Goal: Transaction & Acquisition: Purchase product/service

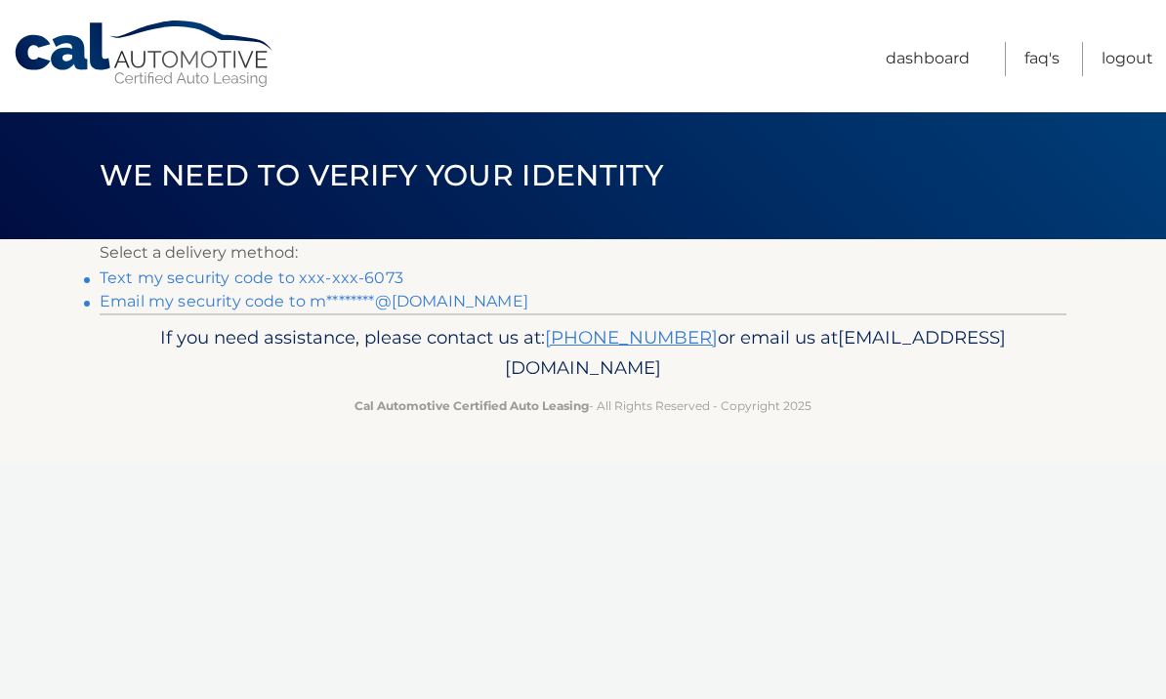
click at [482, 300] on link "Email my security code to m********@hotmail.com" at bounding box center [314, 301] width 429 height 19
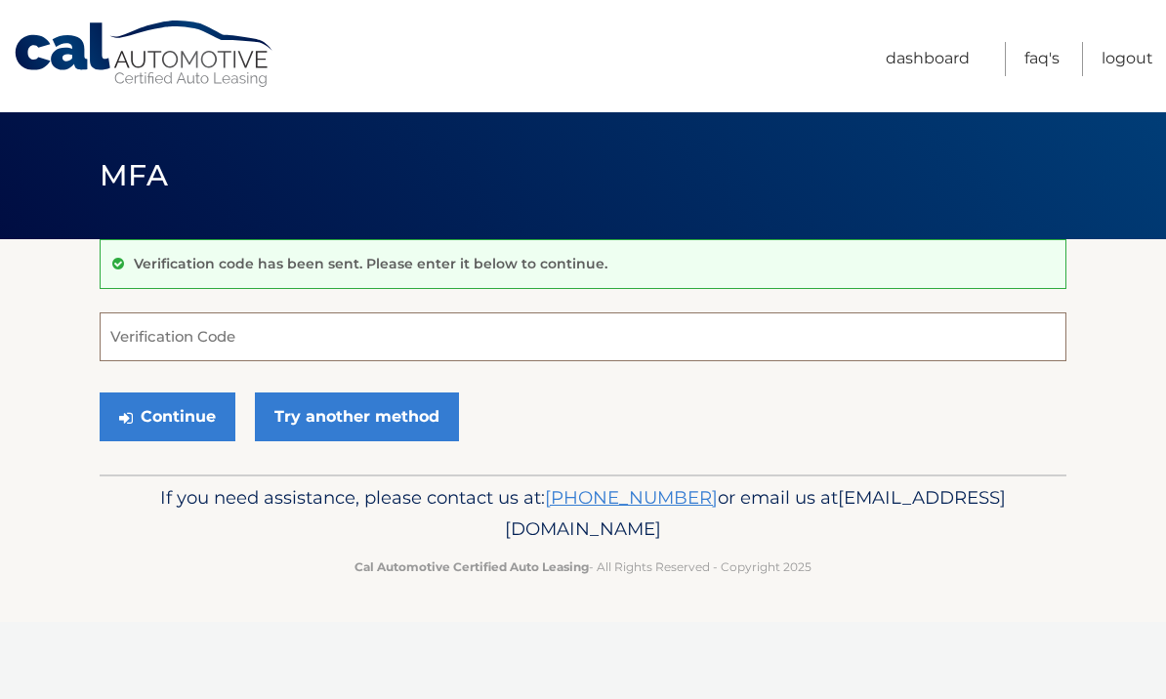
click at [752, 337] on input "Verification Code" at bounding box center [583, 337] width 967 height 49
paste input "624733"
type input "624733"
click at [180, 418] on button "Continue" at bounding box center [168, 417] width 136 height 49
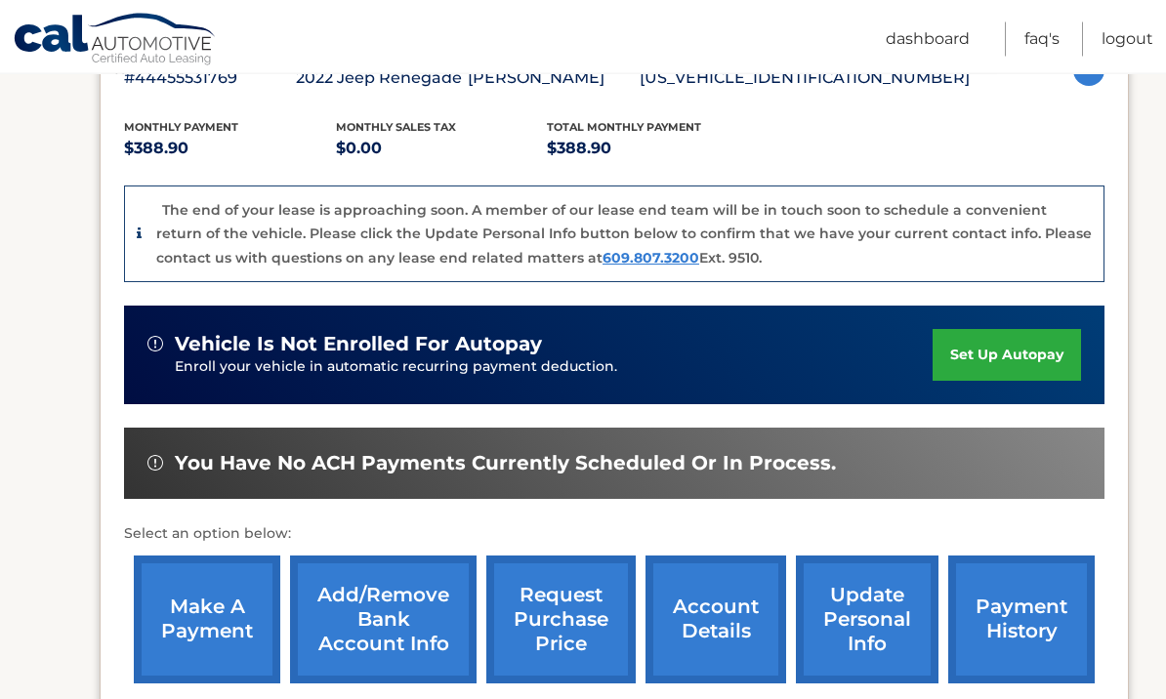
scroll to position [420, 0]
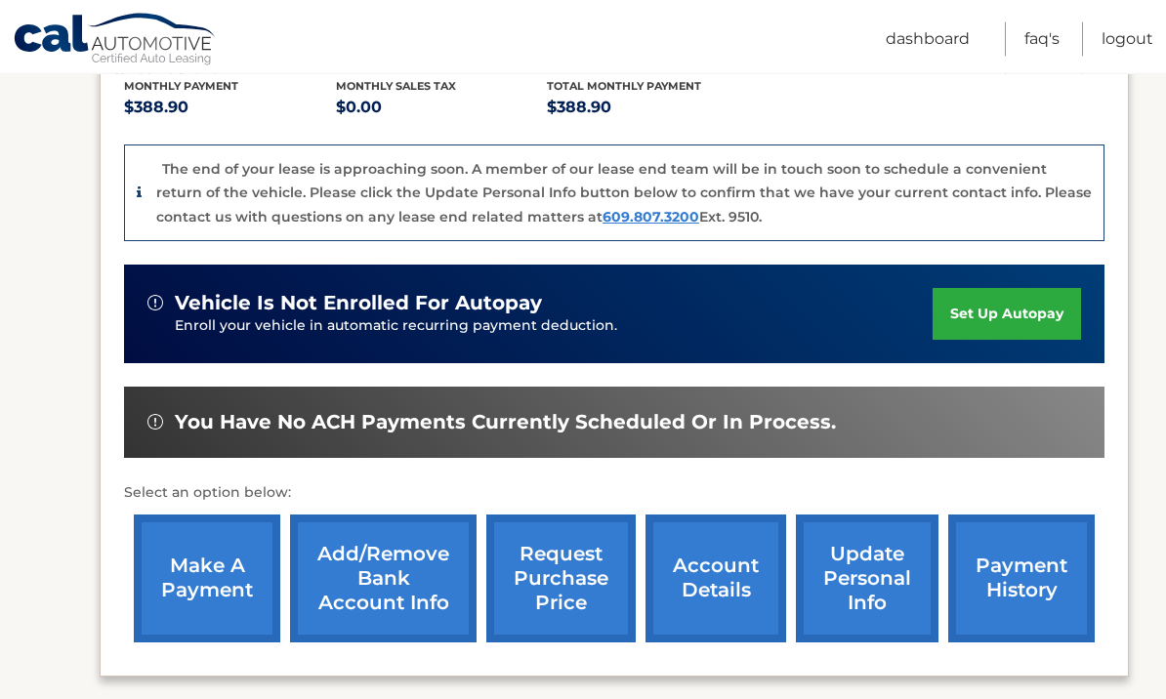
click at [222, 586] on link "make a payment" at bounding box center [207, 580] width 146 height 128
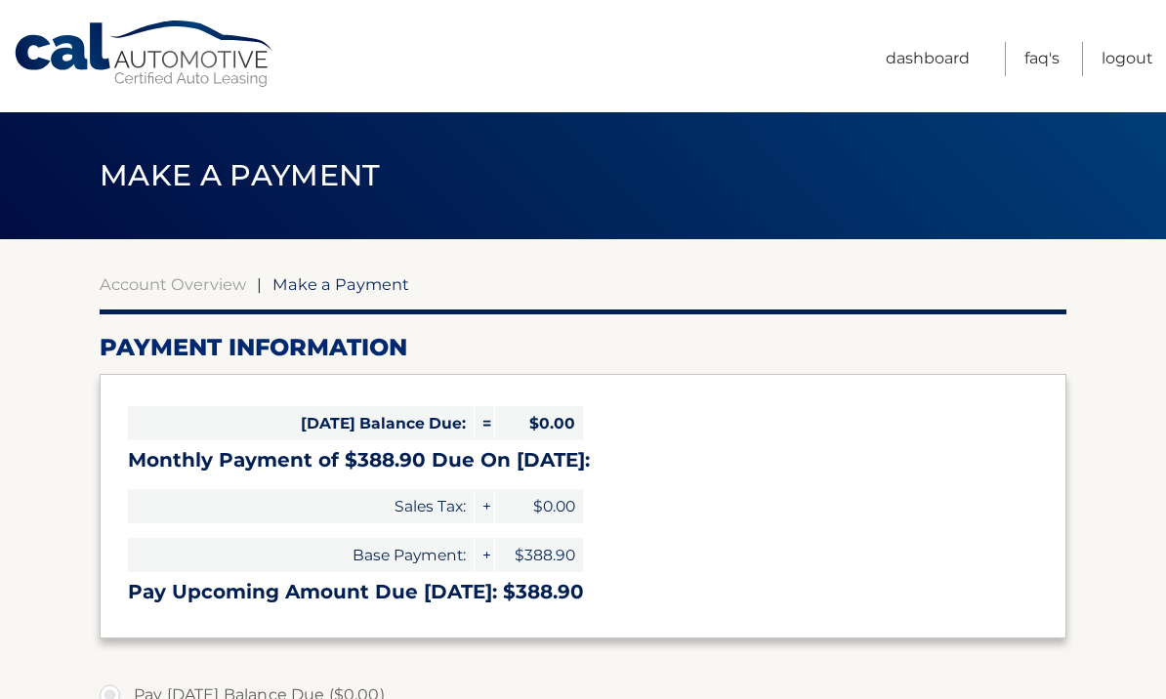
select select "OGYyOWMwYjUtZDljNi00MTExLTk0MzktNDhkMDY1ZjA1MWMx"
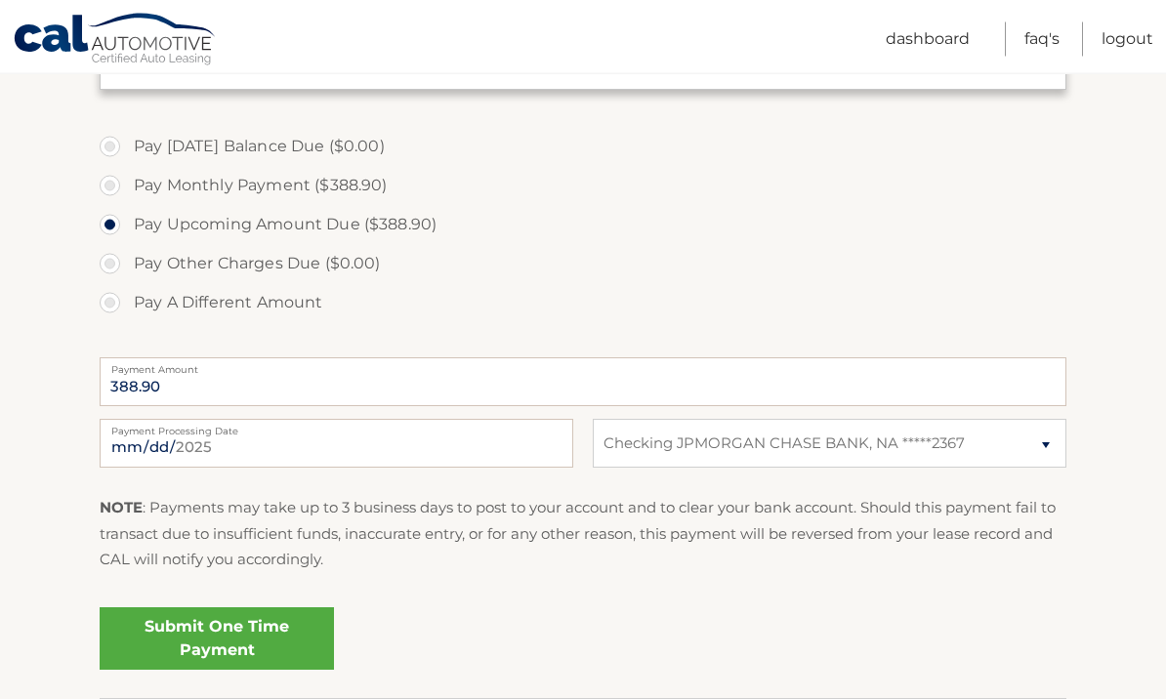
scroll to position [565, 0]
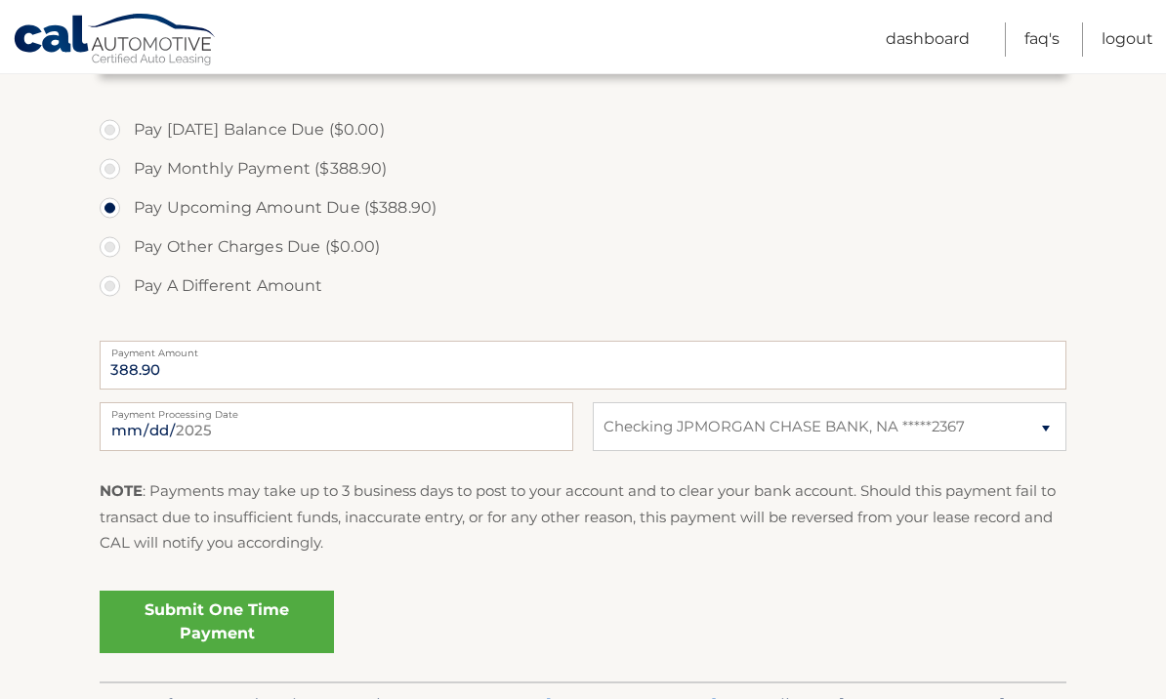
click at [273, 620] on link "Submit One Time Payment" at bounding box center [217, 622] width 234 height 63
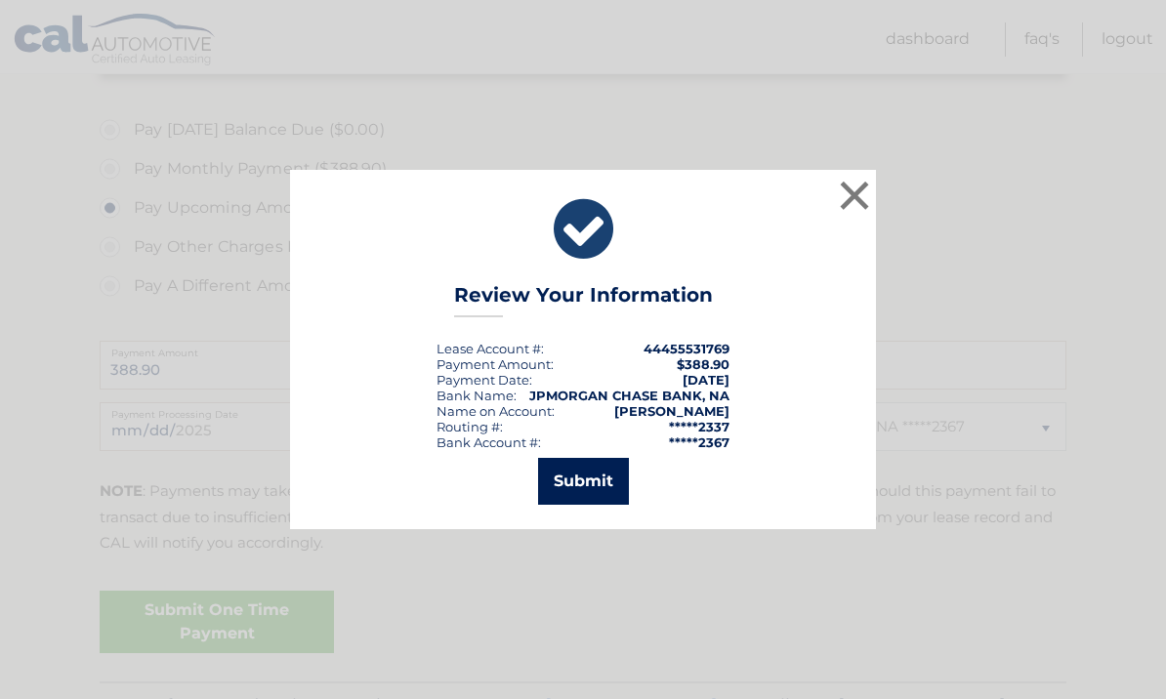
click at [592, 505] on button "Submit" at bounding box center [583, 481] width 91 height 47
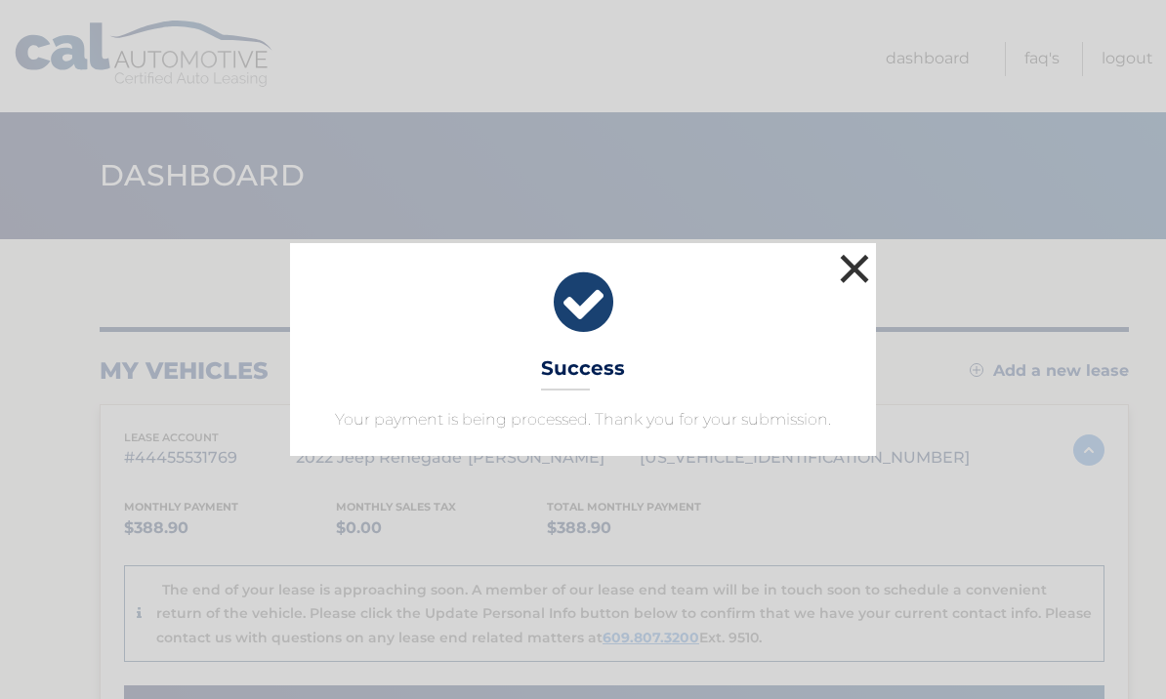
click at [856, 269] on button "×" at bounding box center [854, 268] width 39 height 39
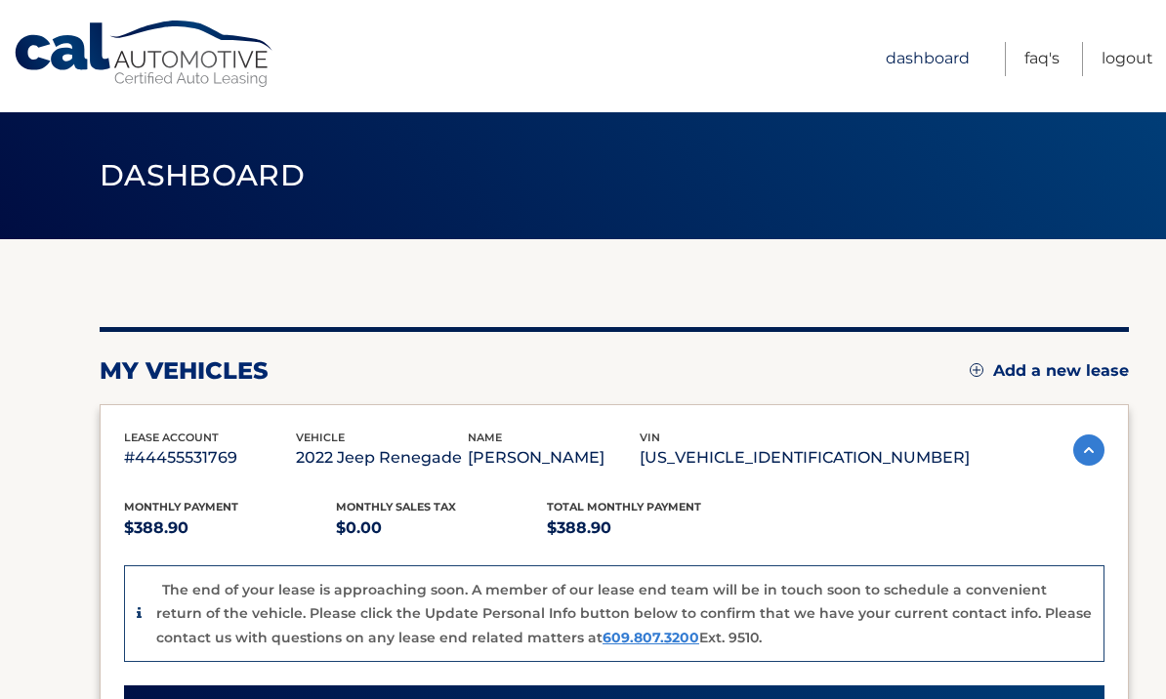
click at [937, 61] on link "Dashboard" at bounding box center [928, 59] width 84 height 34
click at [935, 72] on link "Dashboard" at bounding box center [928, 59] width 84 height 34
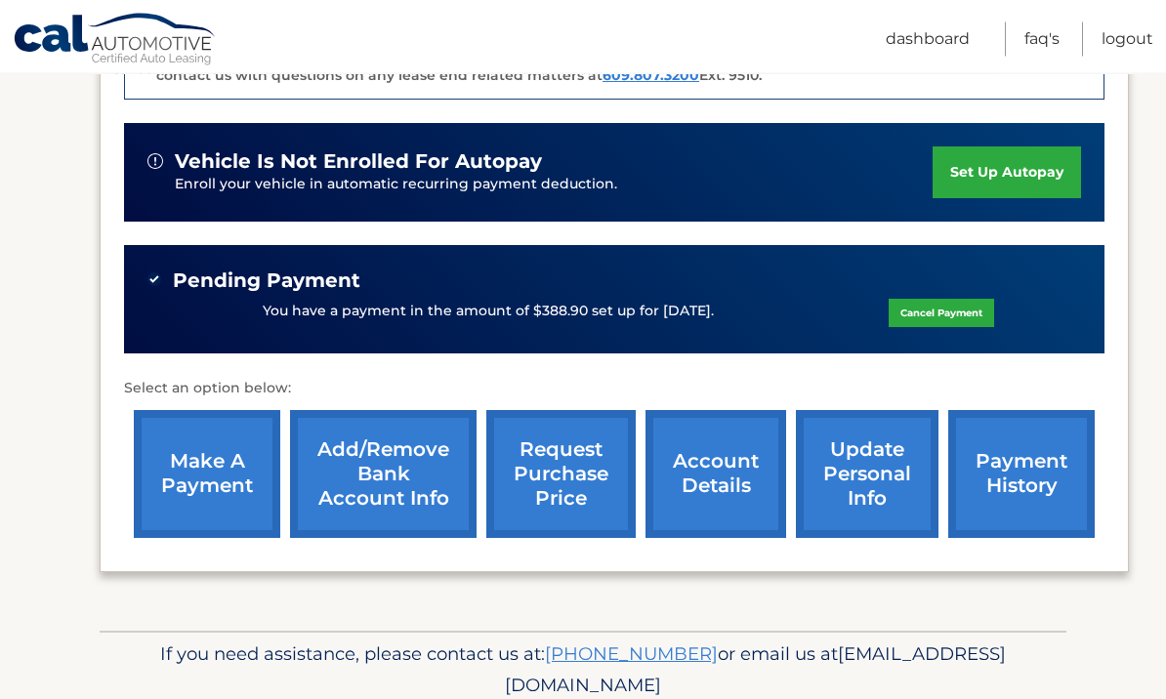
scroll to position [567, 0]
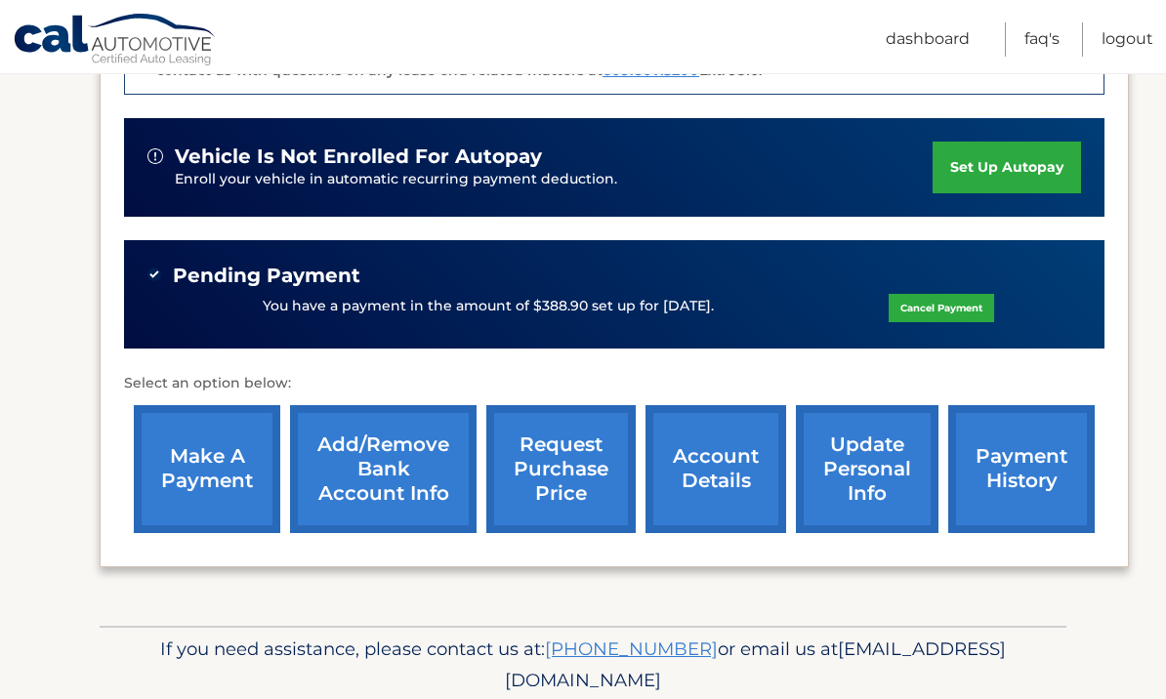
click at [735, 493] on link "account details" at bounding box center [716, 469] width 141 height 128
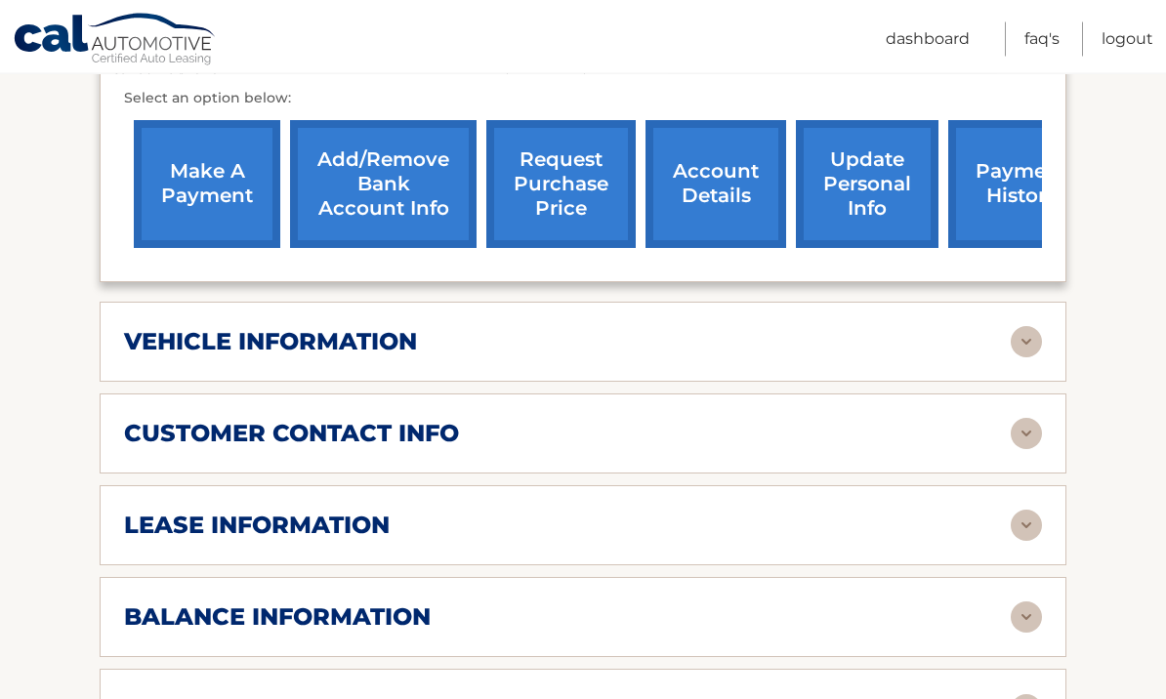
scroll to position [786, 0]
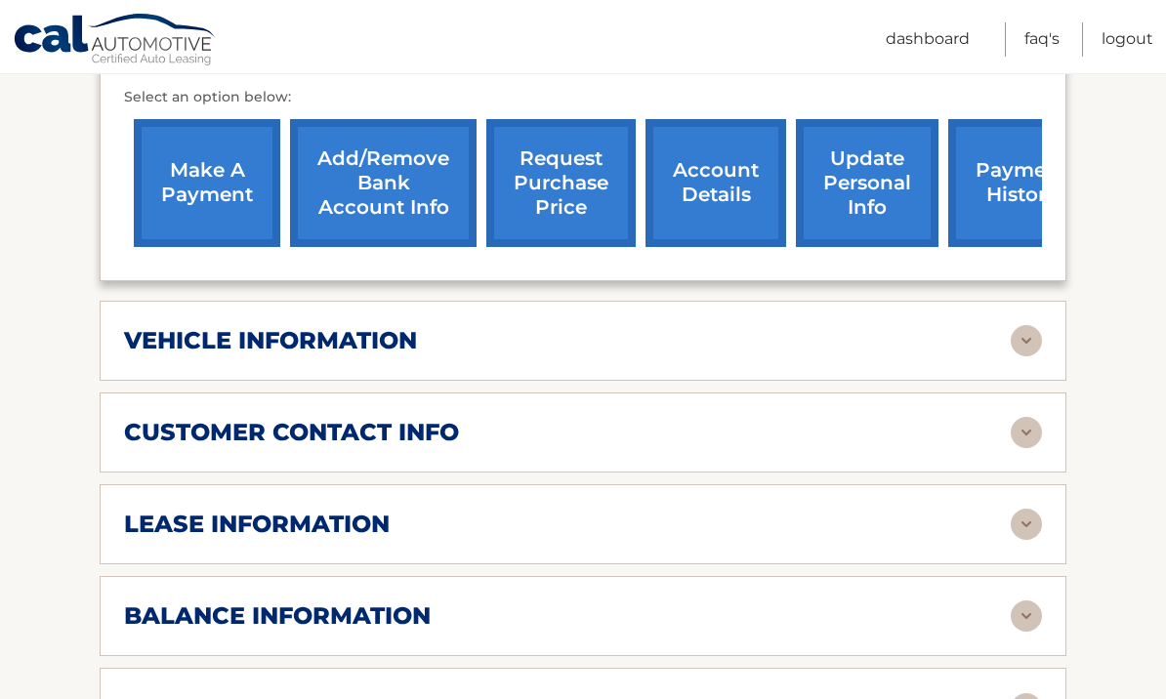
click at [1029, 509] on img at bounding box center [1026, 524] width 31 height 31
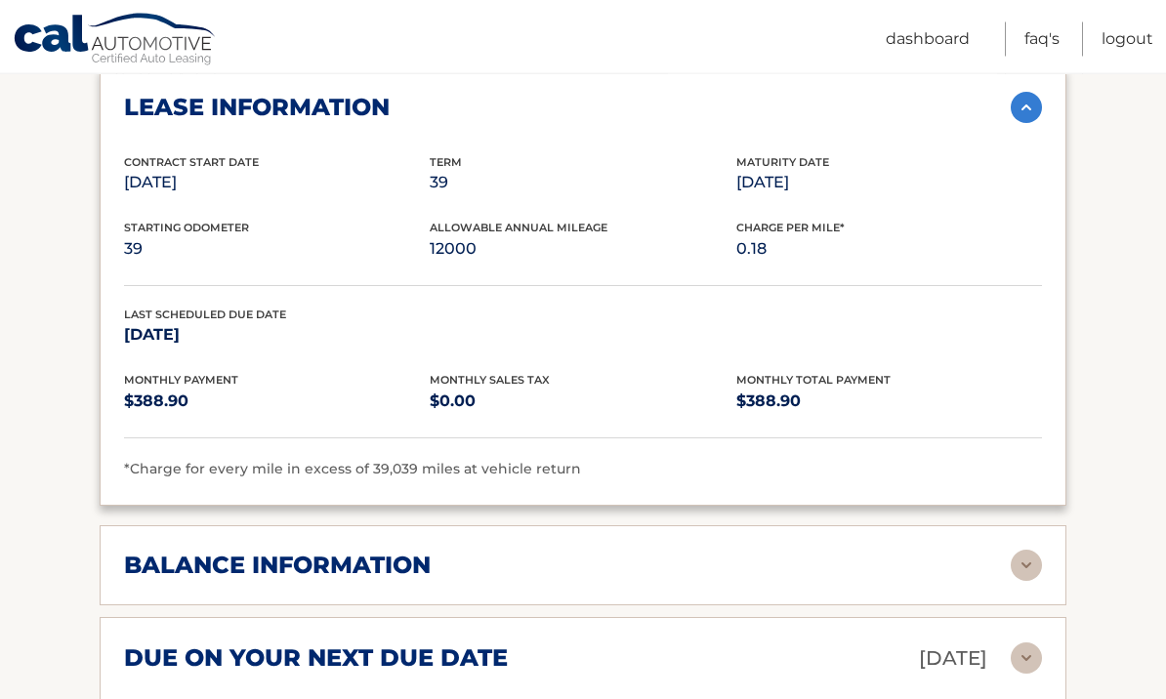
scroll to position [1203, 0]
click at [1029, 550] on img at bounding box center [1026, 565] width 31 height 31
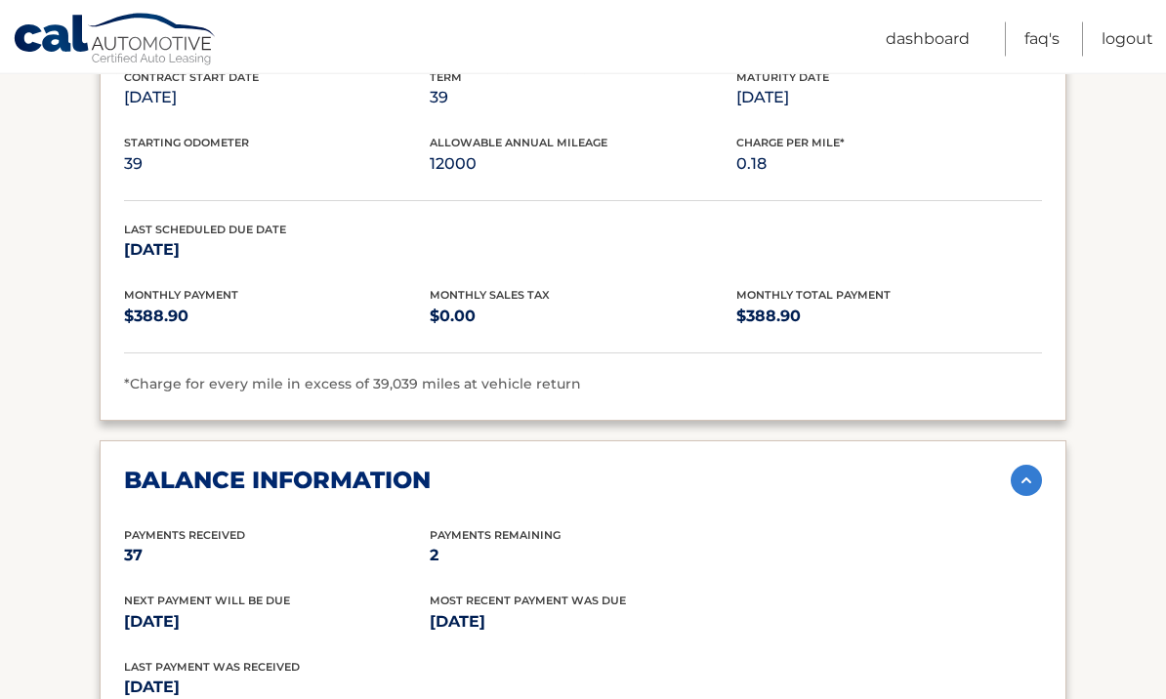
scroll to position [1288, 0]
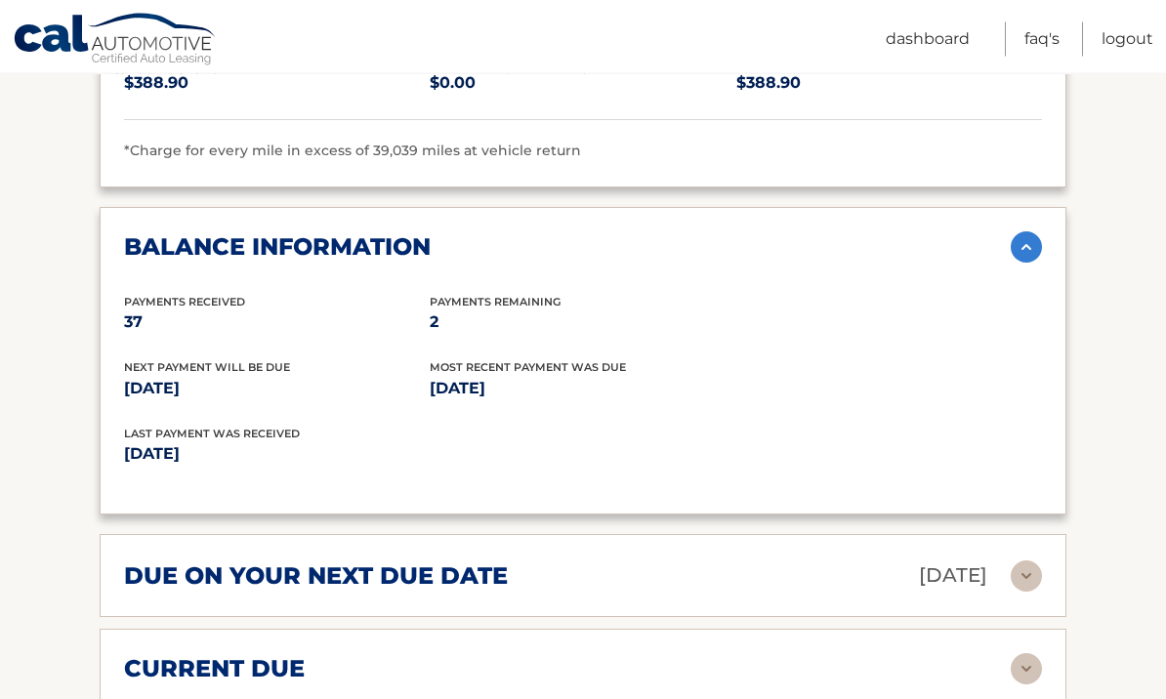
click at [1022, 562] on img at bounding box center [1026, 577] width 31 height 31
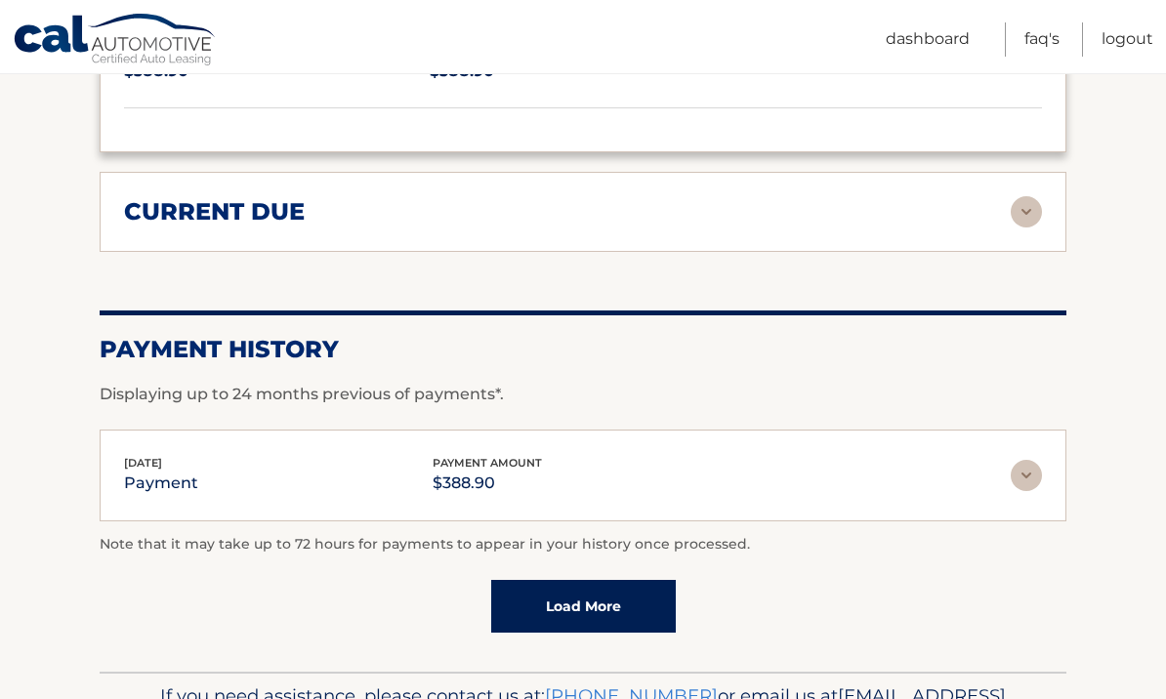
scroll to position [2182, 0]
